Goal: Find specific page/section: Find specific page/section

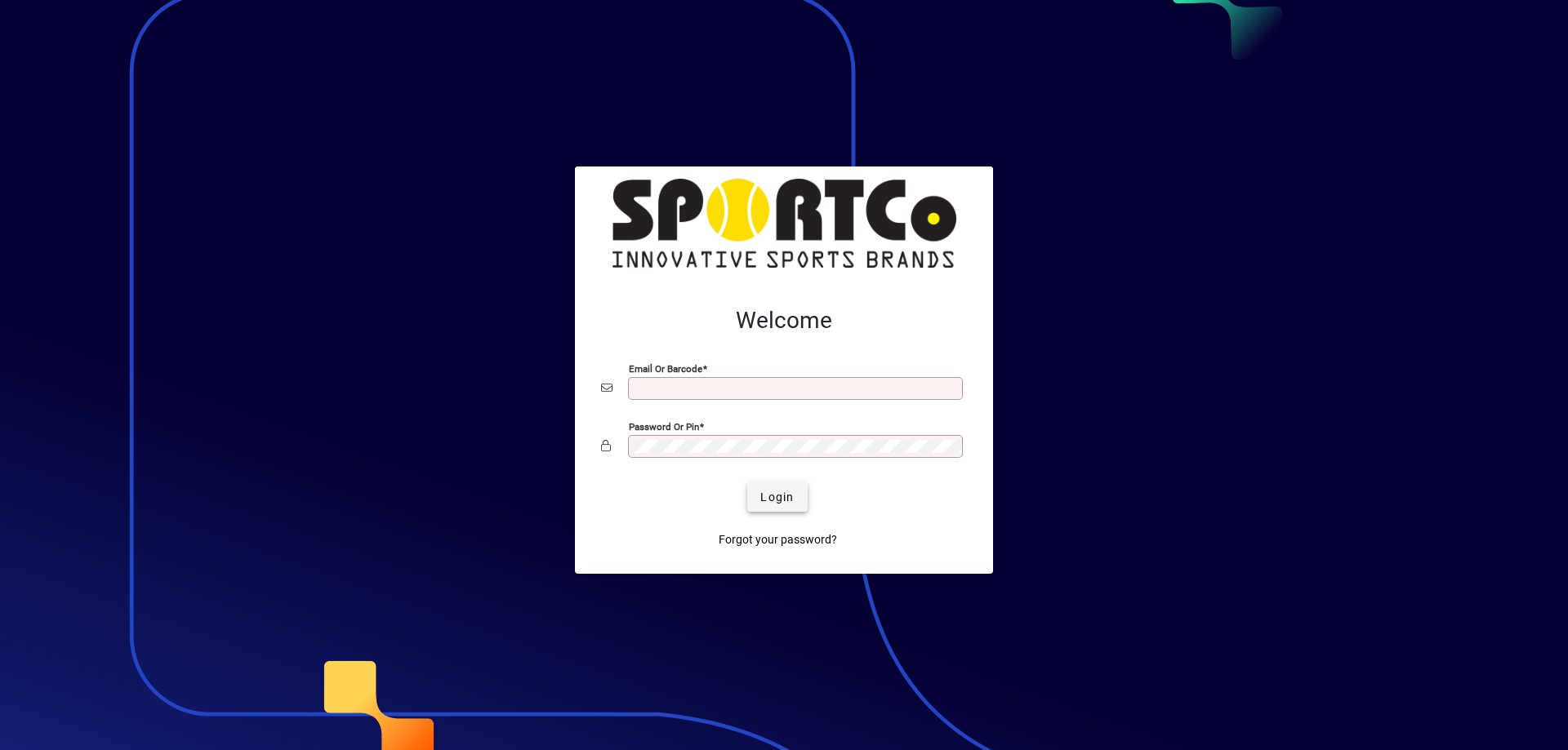
type input "**********"
click at [760, 492] on span "Login" at bounding box center [777, 497] width 34 height 17
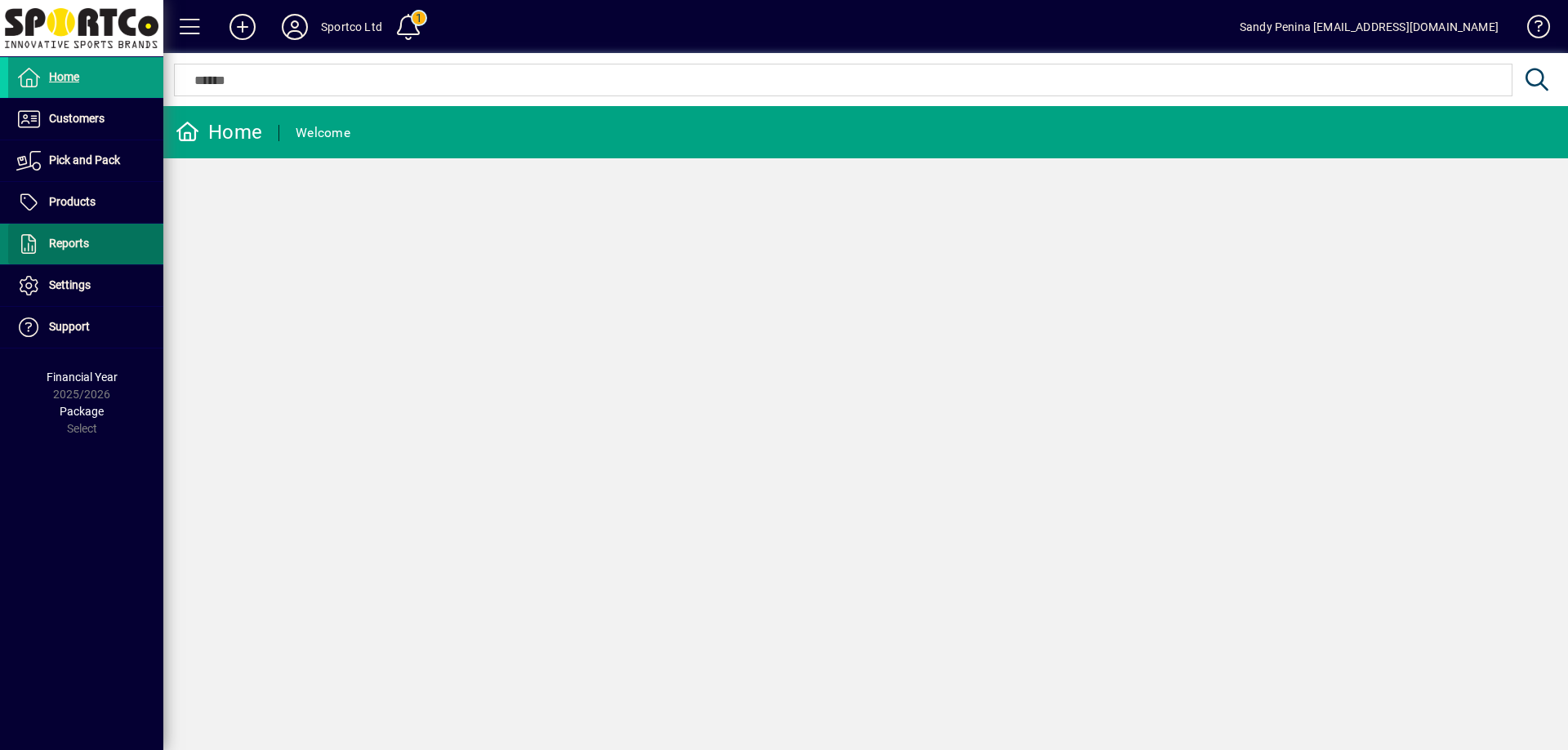
click at [58, 242] on span "Reports" at bounding box center [69, 243] width 40 height 13
